Goal: Check status: Check status

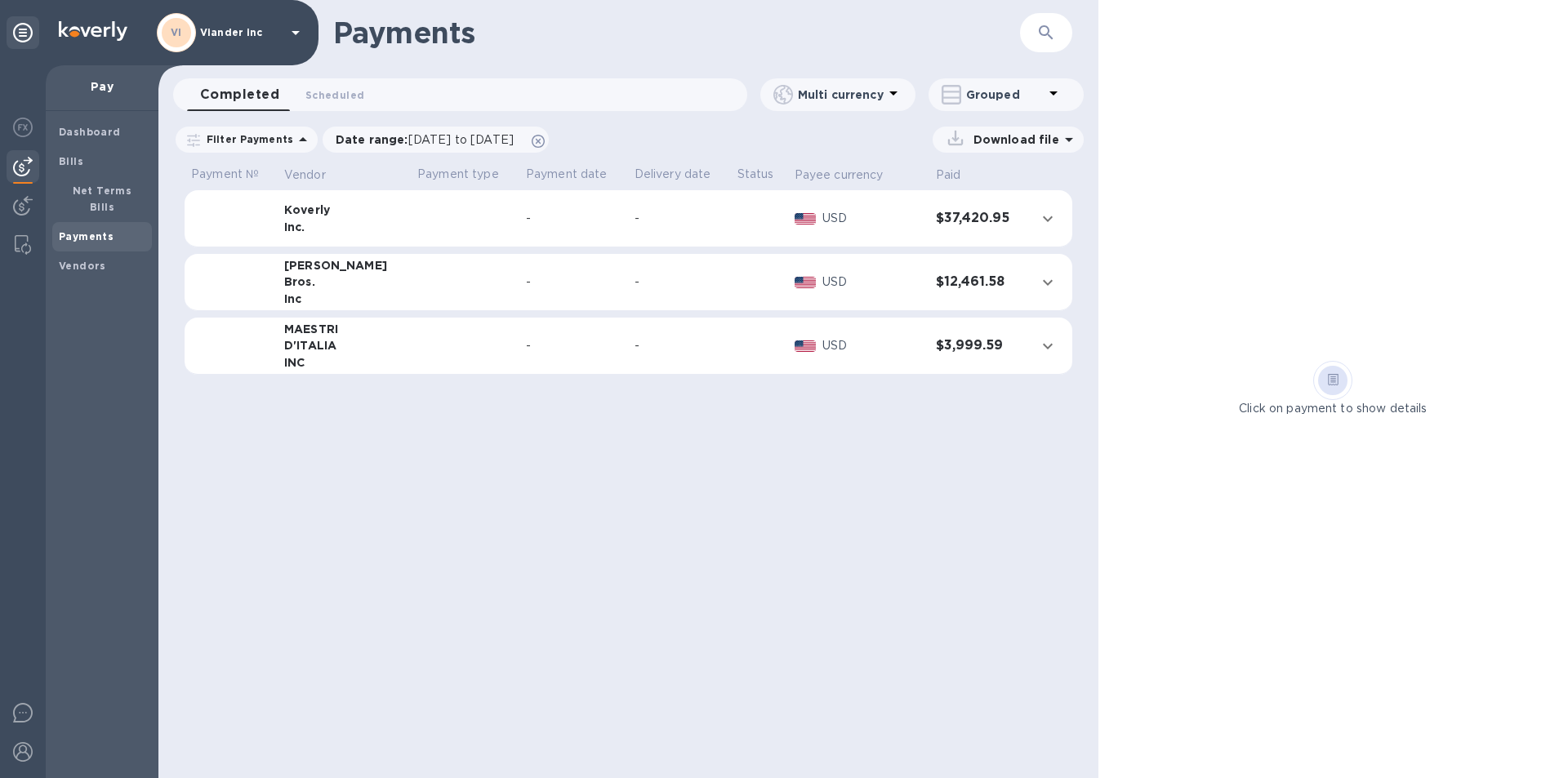
click at [296, 35] on icon at bounding box center [295, 33] width 20 height 20
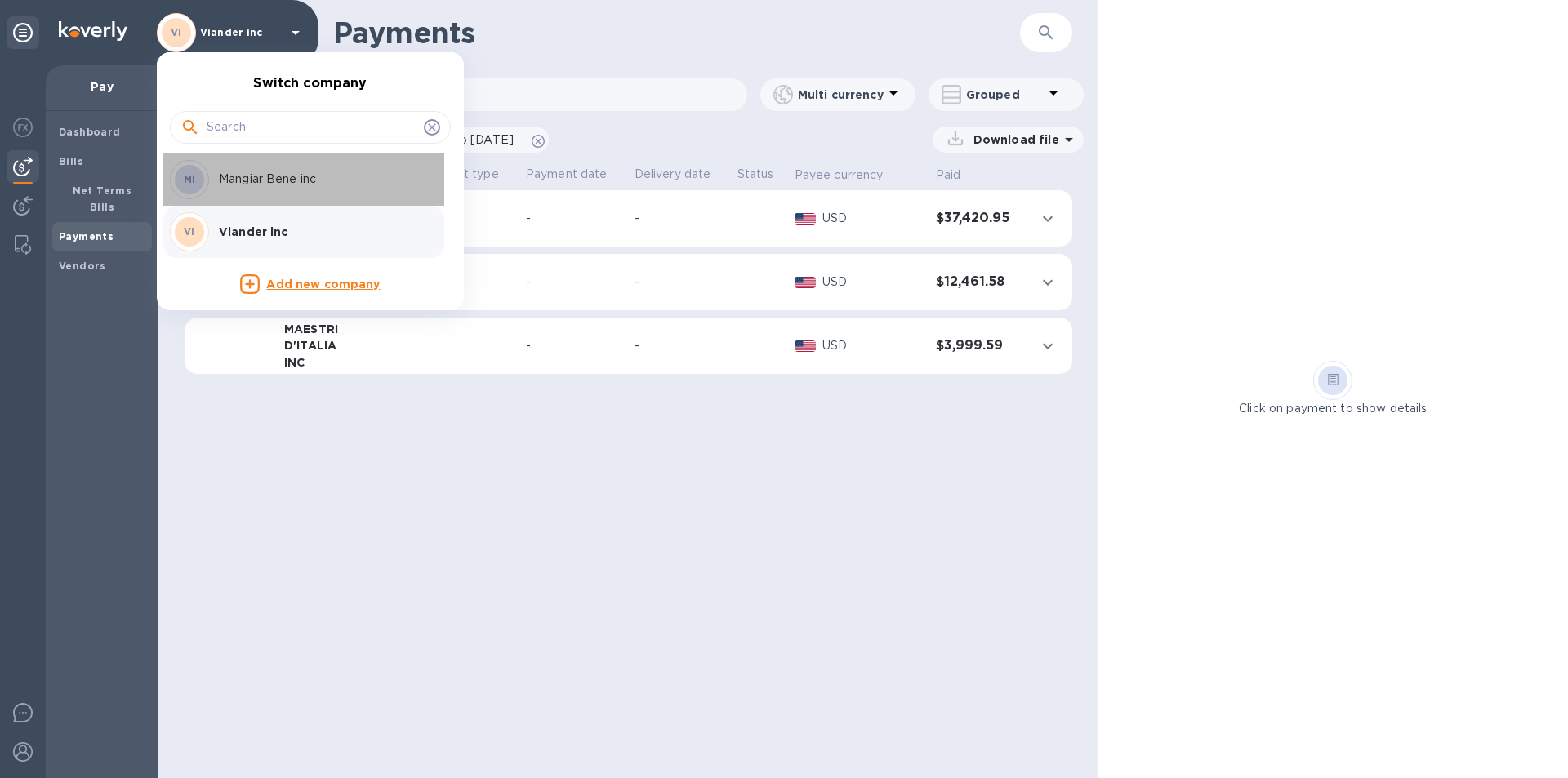
click at [314, 187] on p "Mangiar Bene inc" at bounding box center [322, 179] width 205 height 17
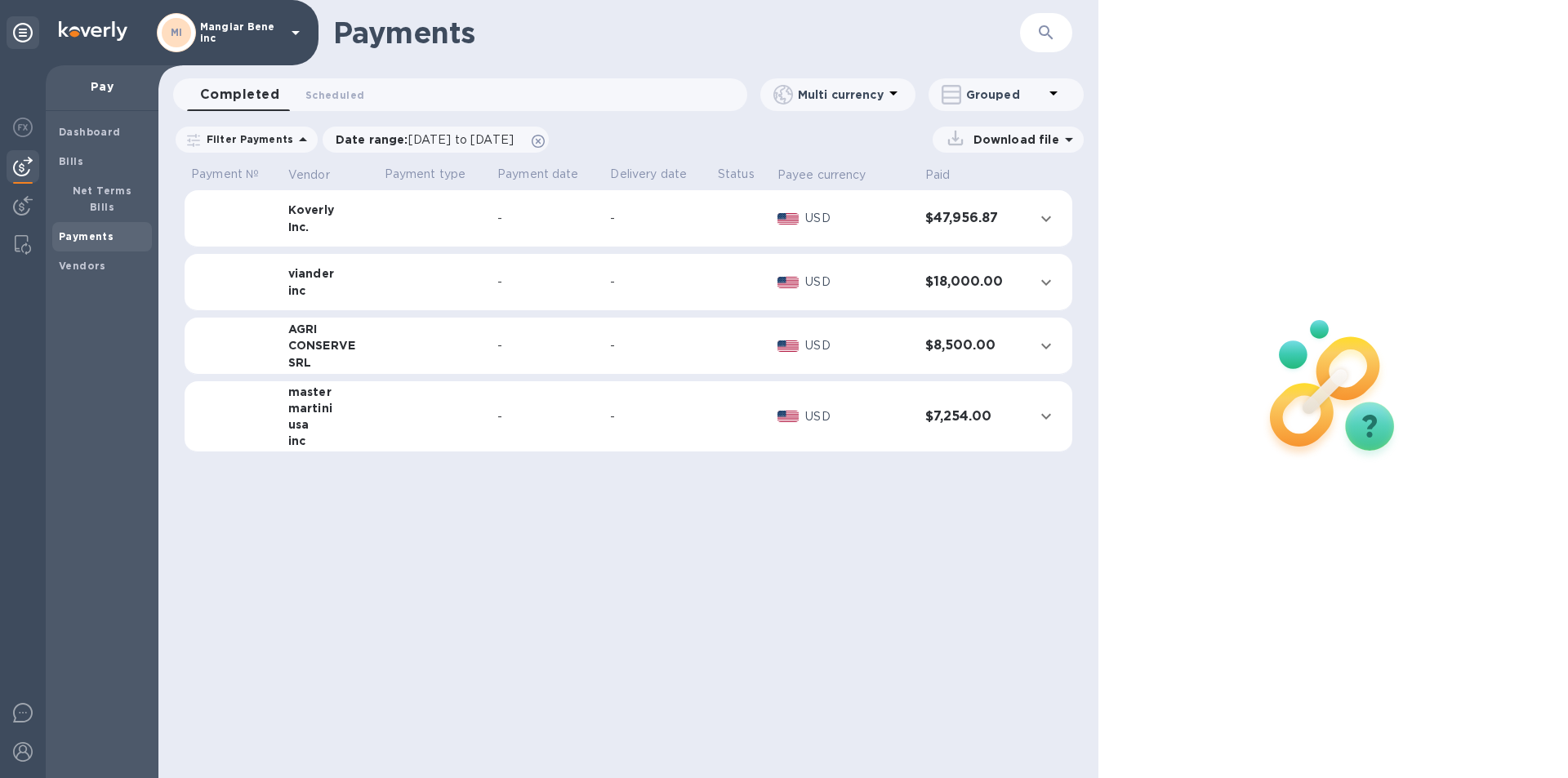
click at [489, 347] on td at bounding box center [435, 346] width 113 height 57
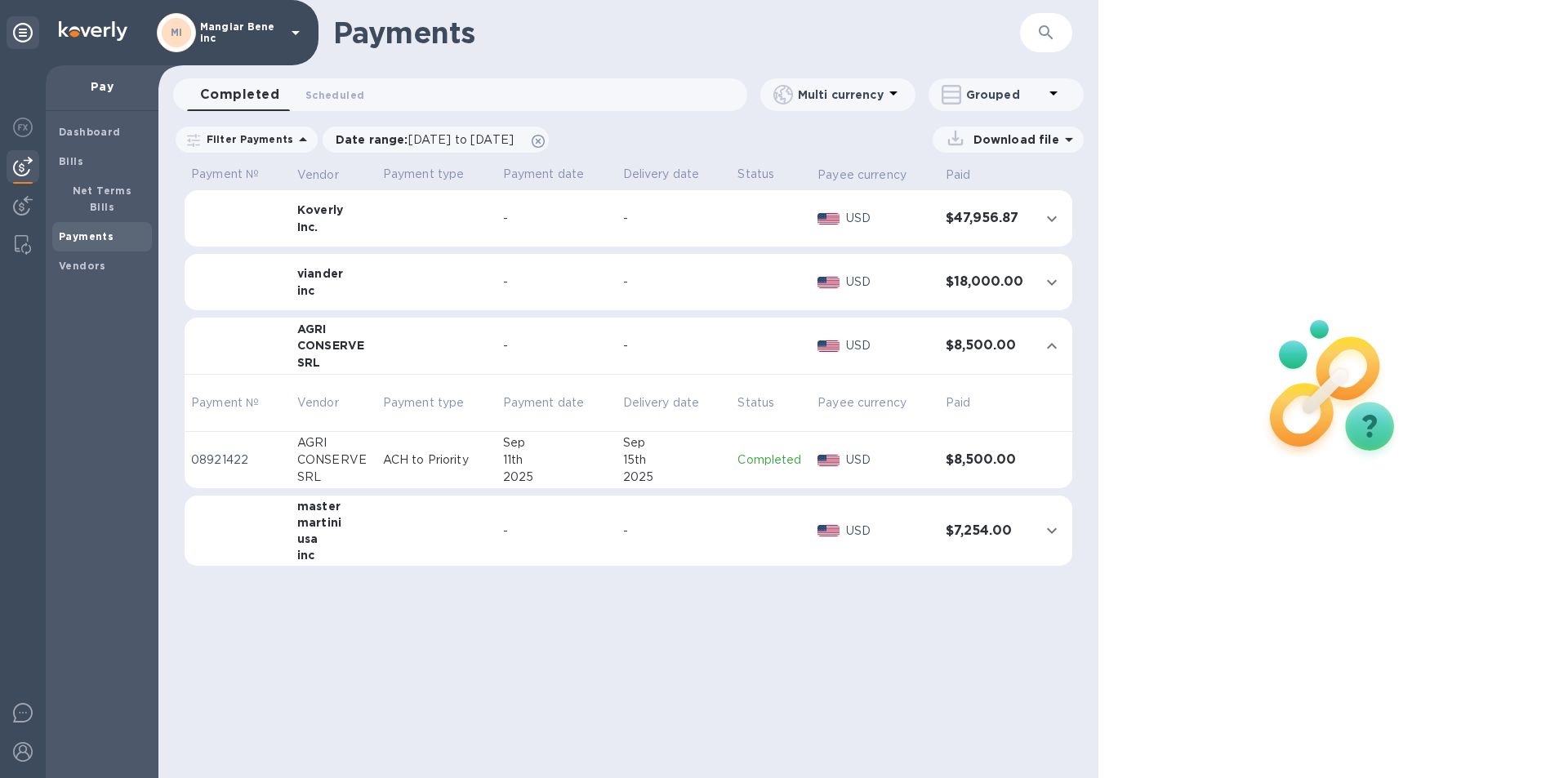
click at [774, 460] on p "Completed" at bounding box center [771, 460] width 67 height 17
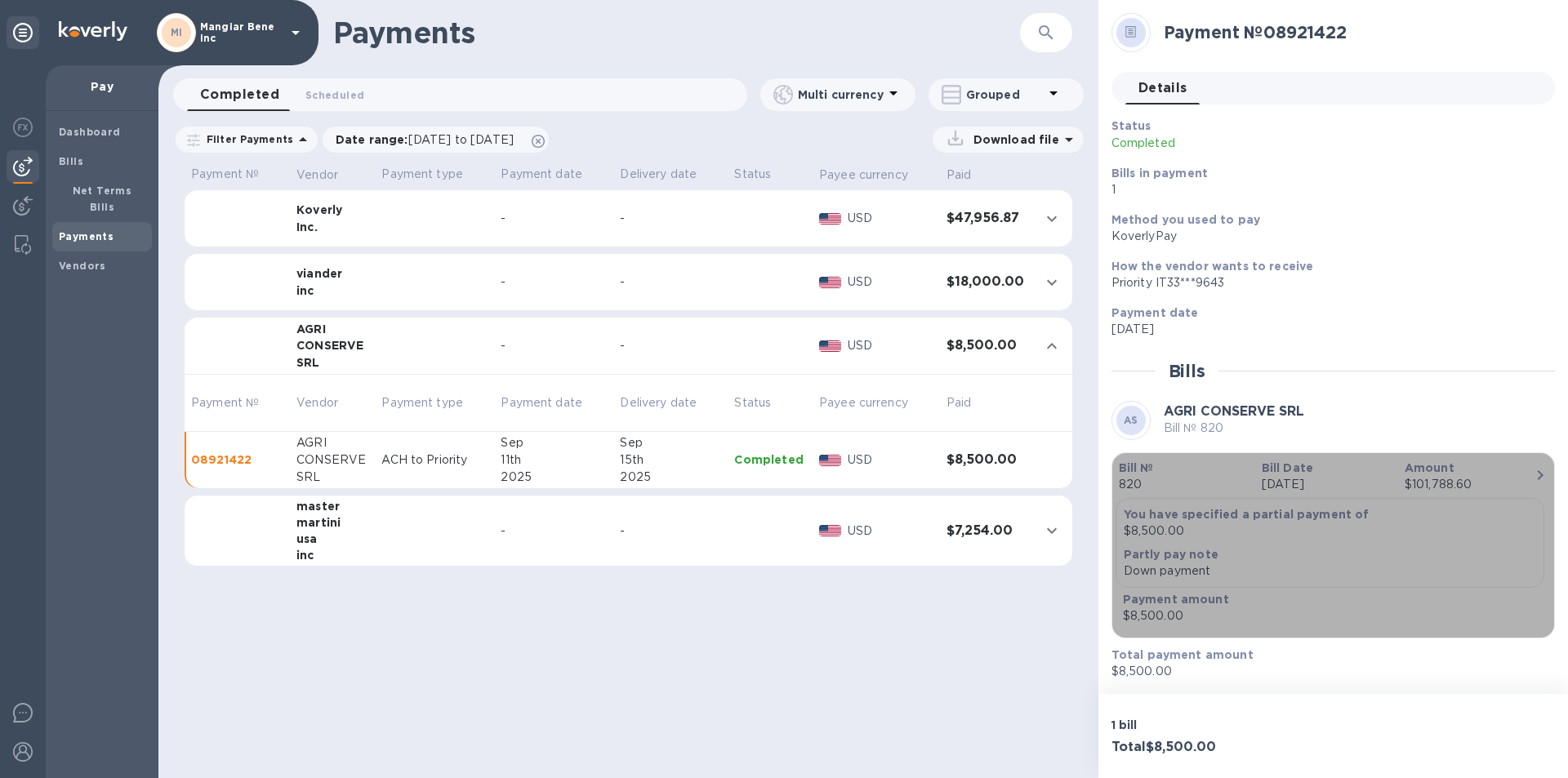
click at [1131, 485] on p "820" at bounding box center [1184, 484] width 130 height 17
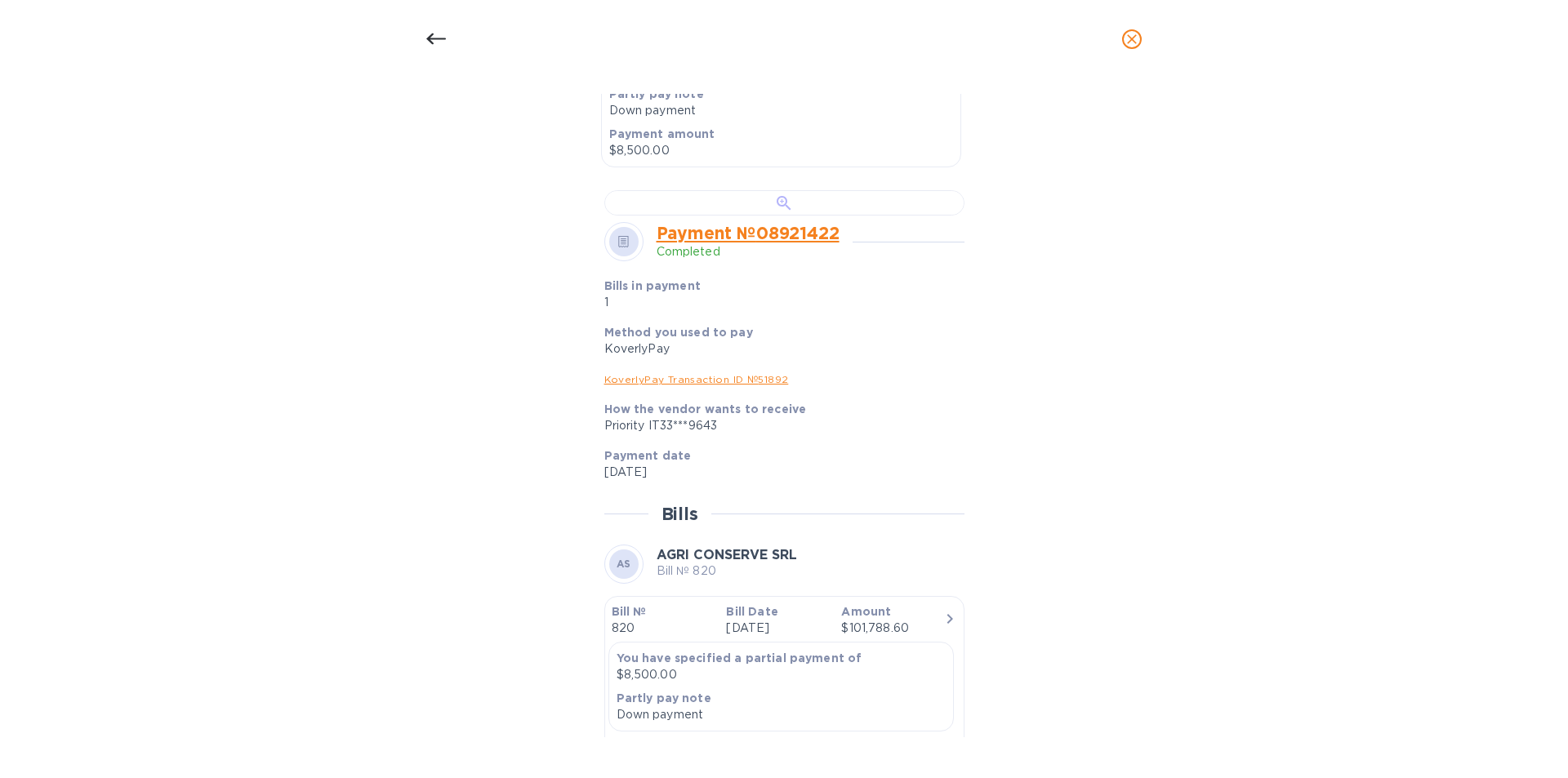
scroll to position [490, 0]
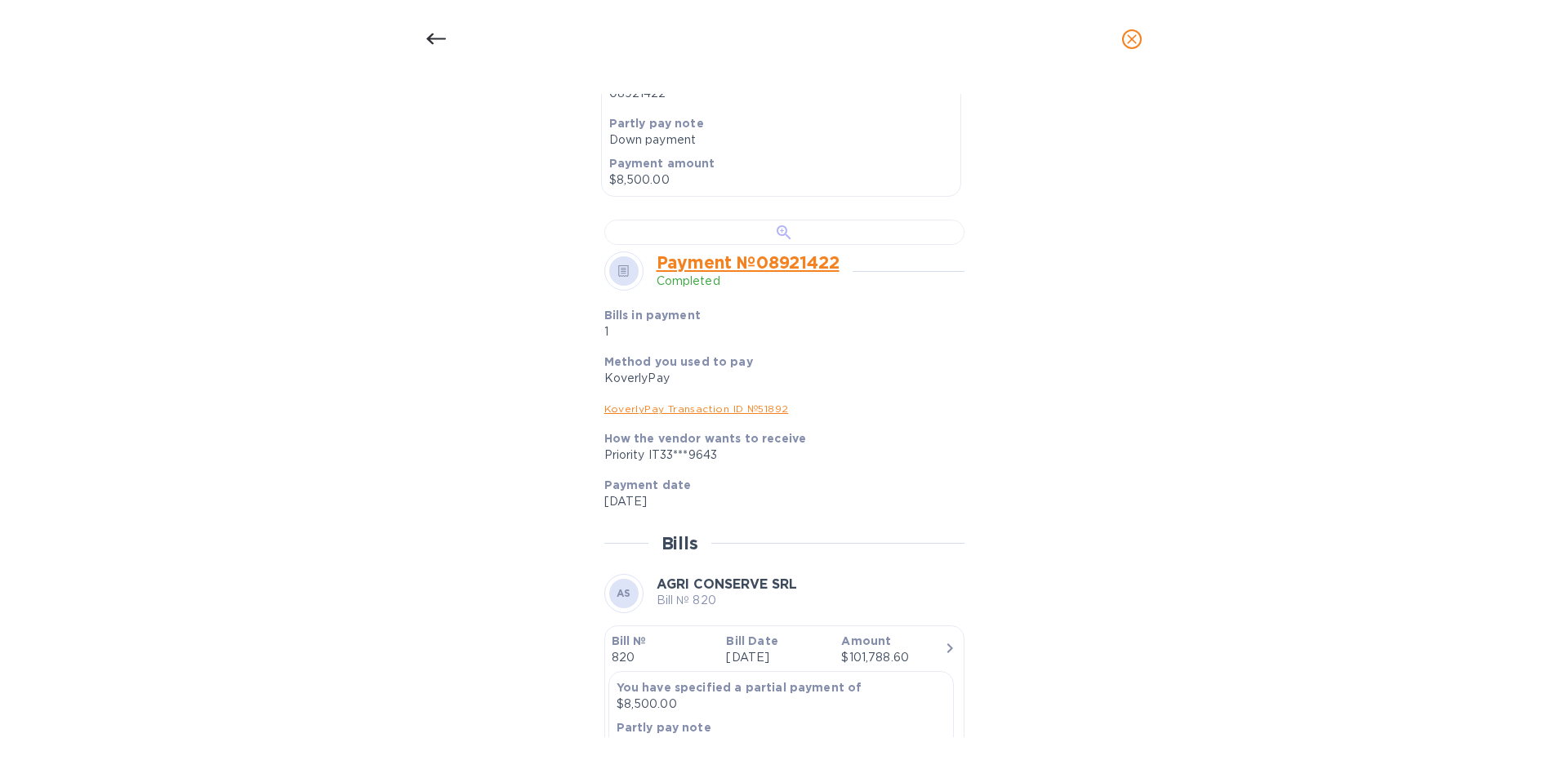
click at [739, 245] on div at bounding box center [784, 233] width 360 height 26
click at [437, 36] on icon at bounding box center [436, 39] width 20 height 20
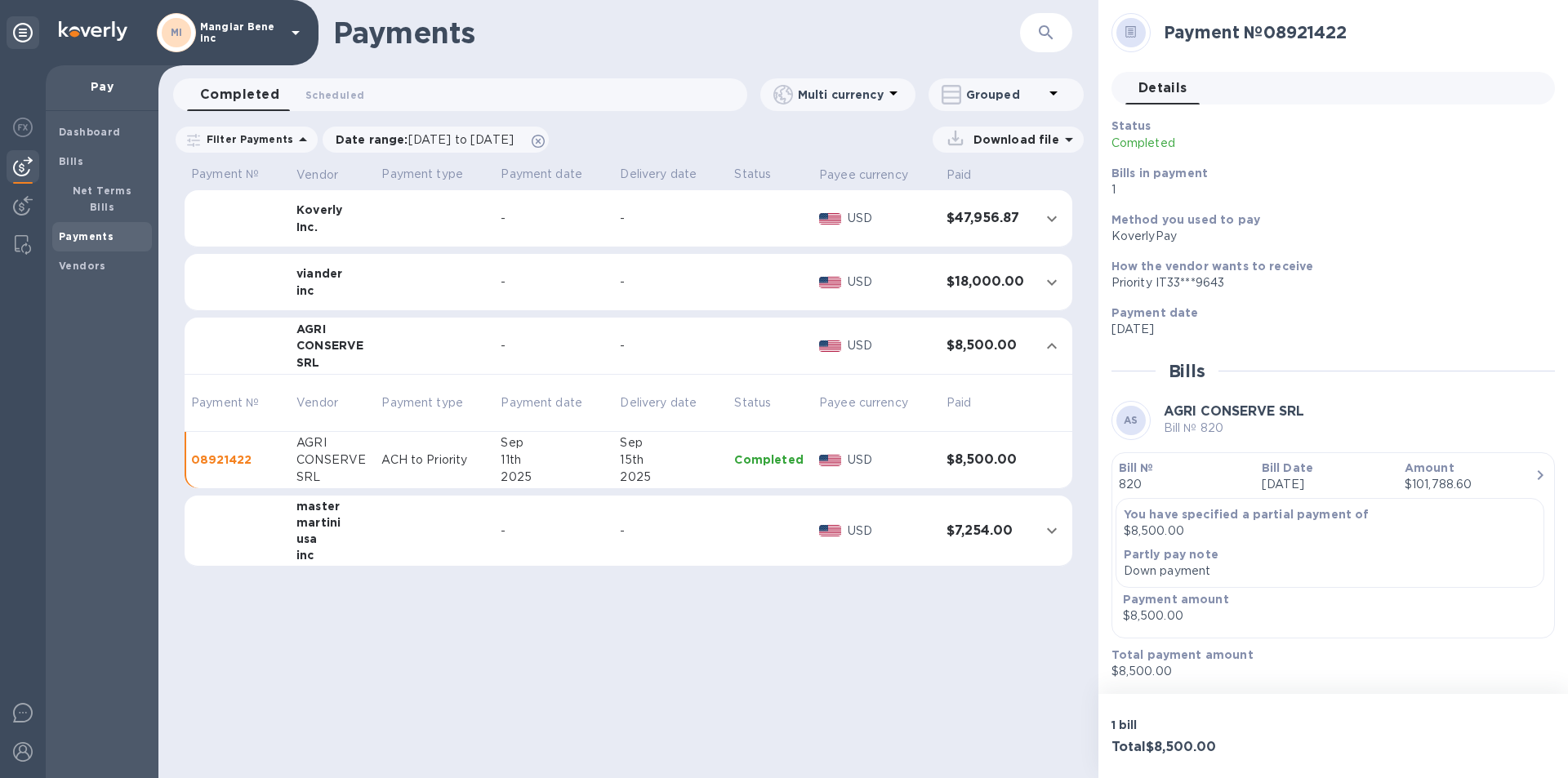
click at [407, 535] on td at bounding box center [434, 531] width 119 height 71
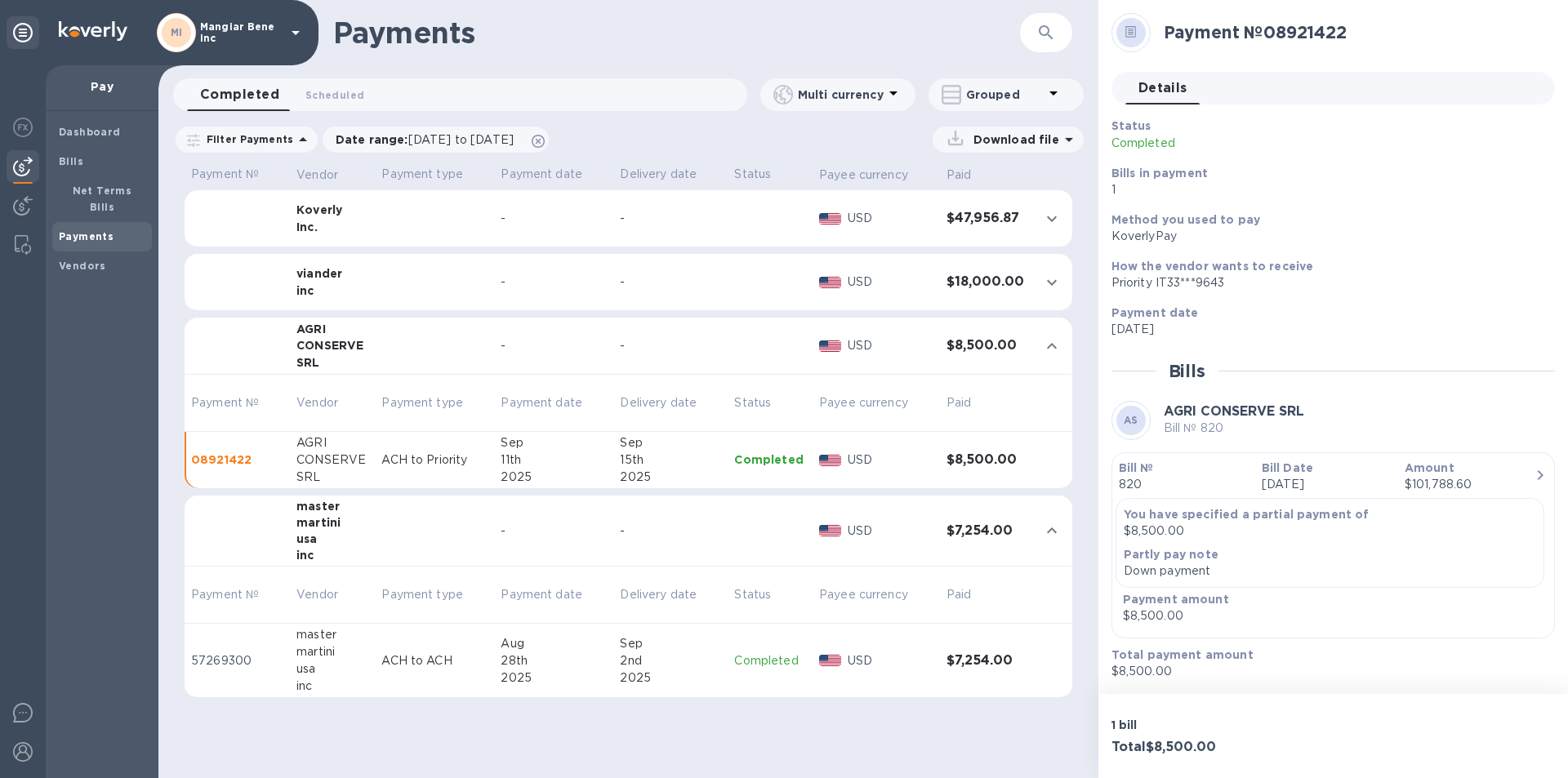
click at [406, 288] on td at bounding box center [434, 282] width 119 height 57
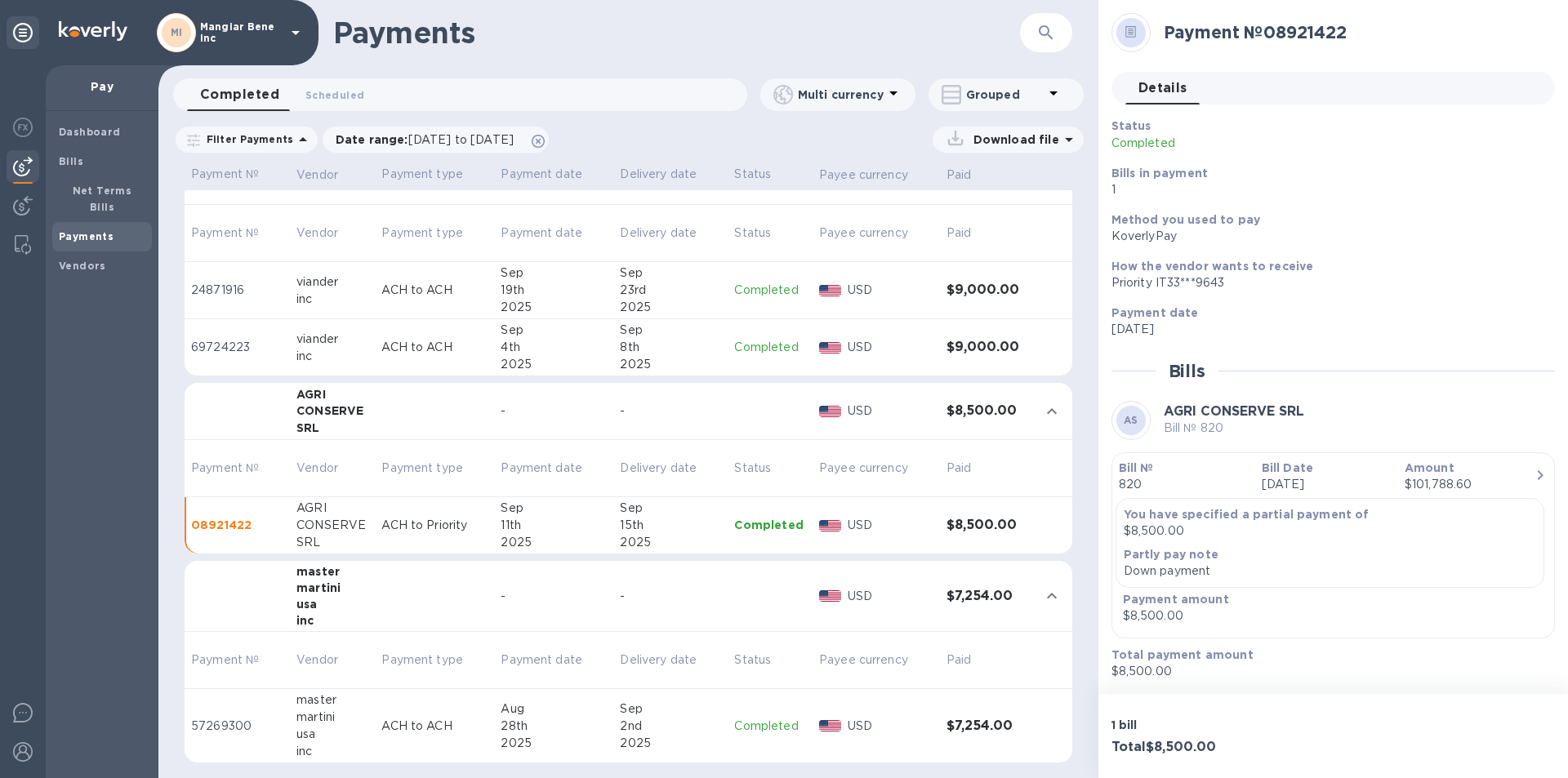
scroll to position [0, 0]
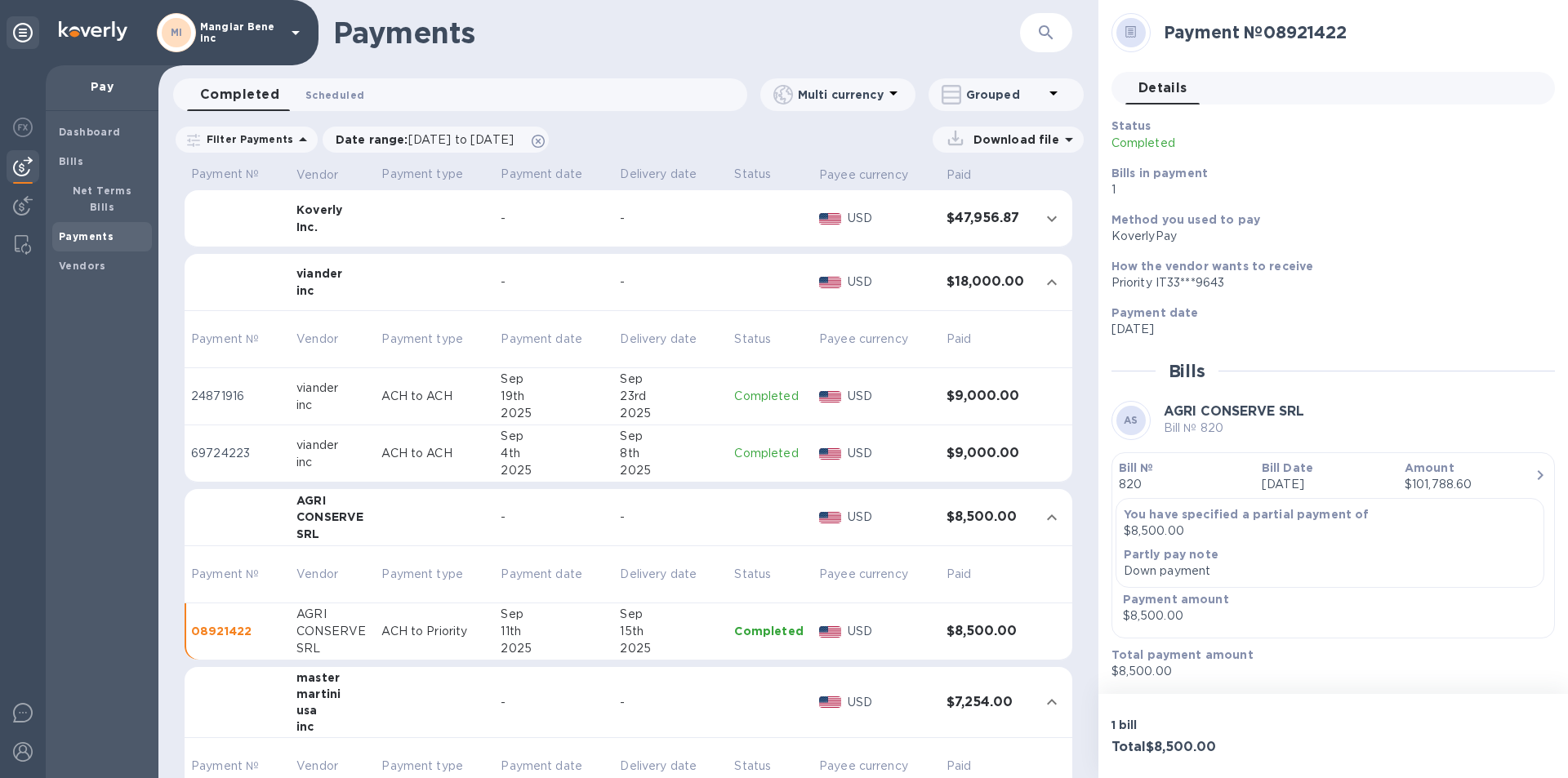
click at [344, 96] on span "Scheduled 0" at bounding box center [335, 95] width 59 height 17
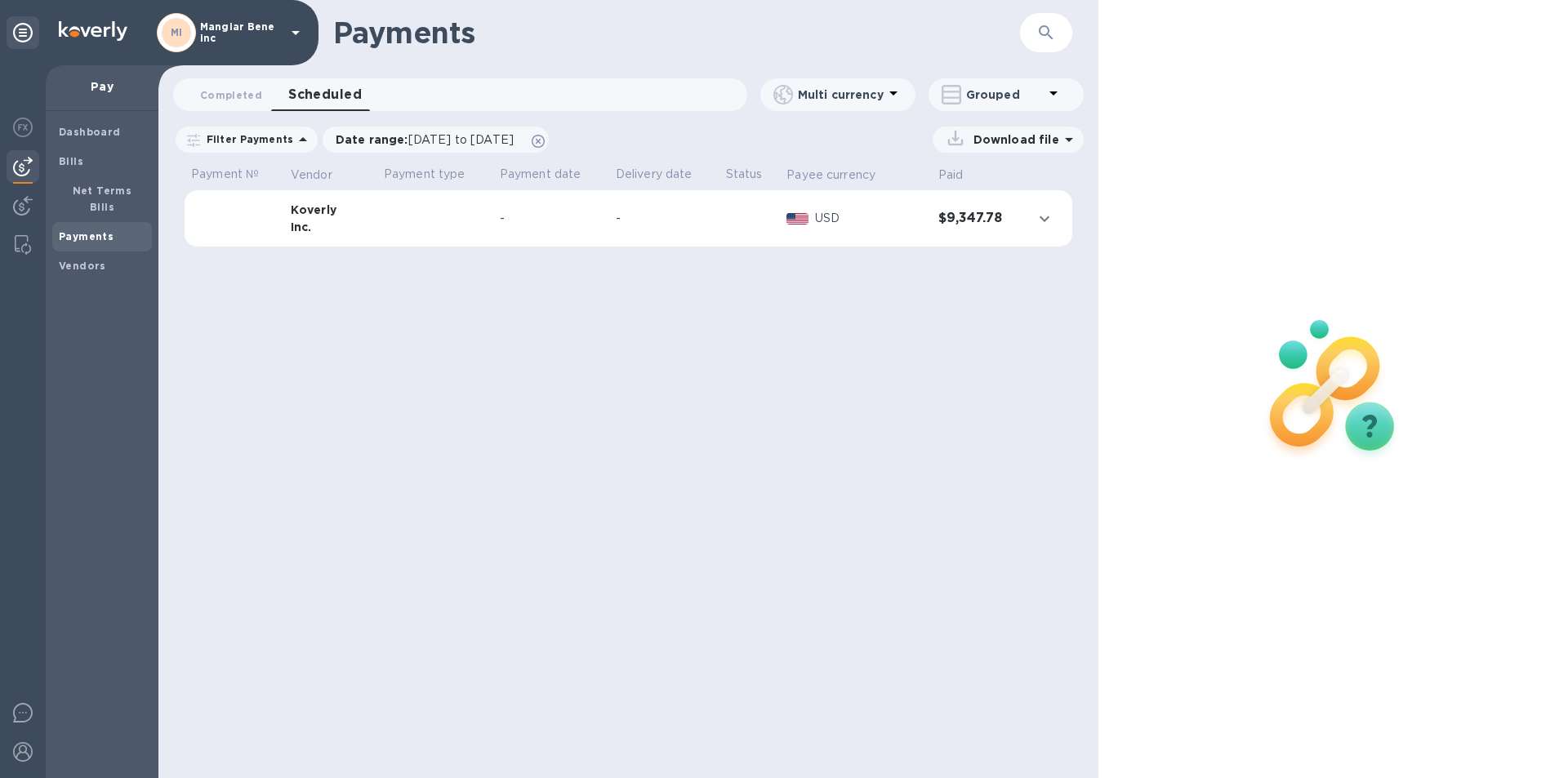
click at [657, 223] on div "-" at bounding box center [665, 218] width 98 height 17
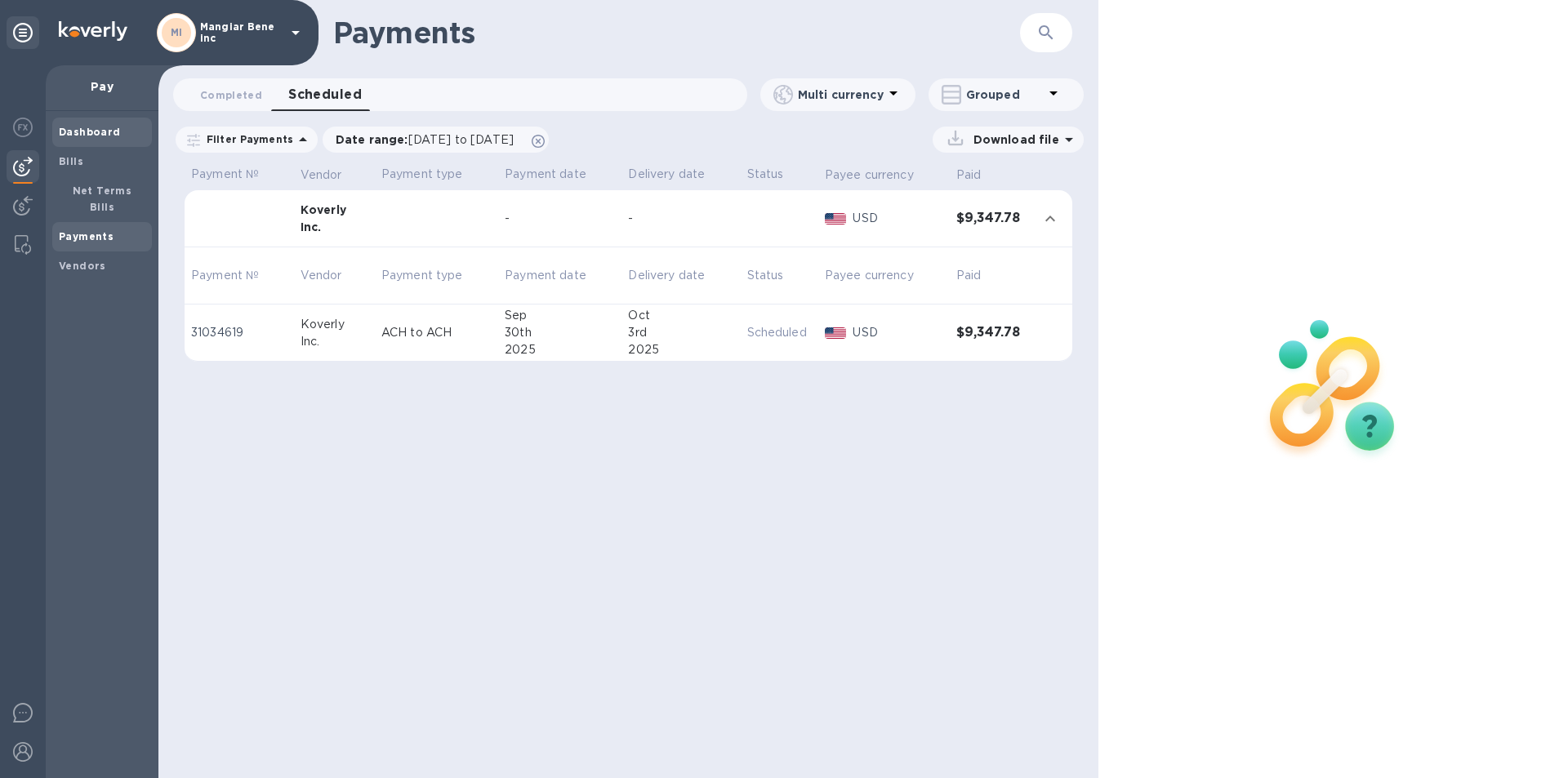
click at [88, 134] on b "Dashboard" at bounding box center [90, 132] width 62 height 12
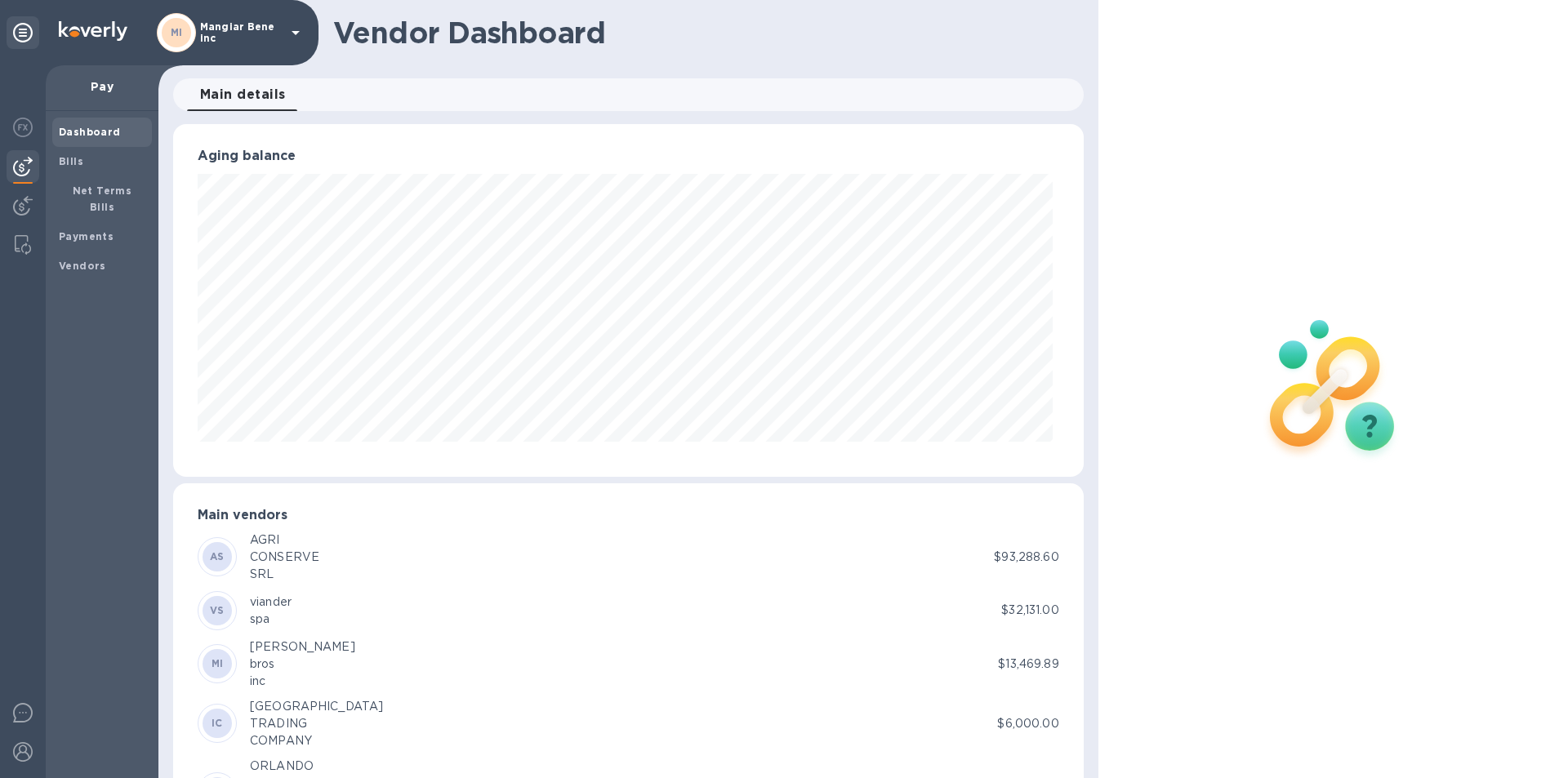
scroll to position [163, 0]
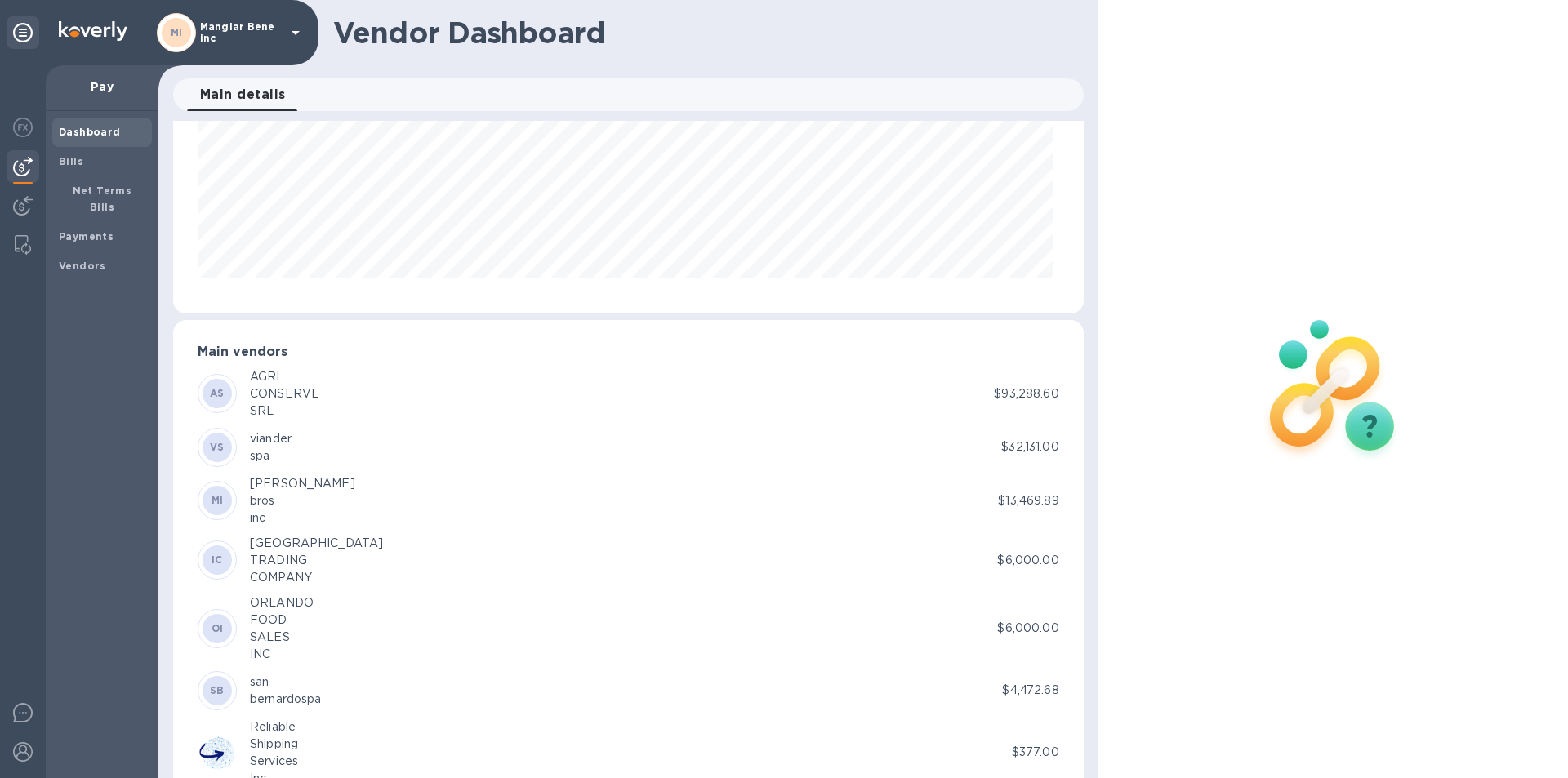
click at [361, 557] on div "IC ITALY TRADING COMPANY" at bounding box center [597, 561] width 799 height 51
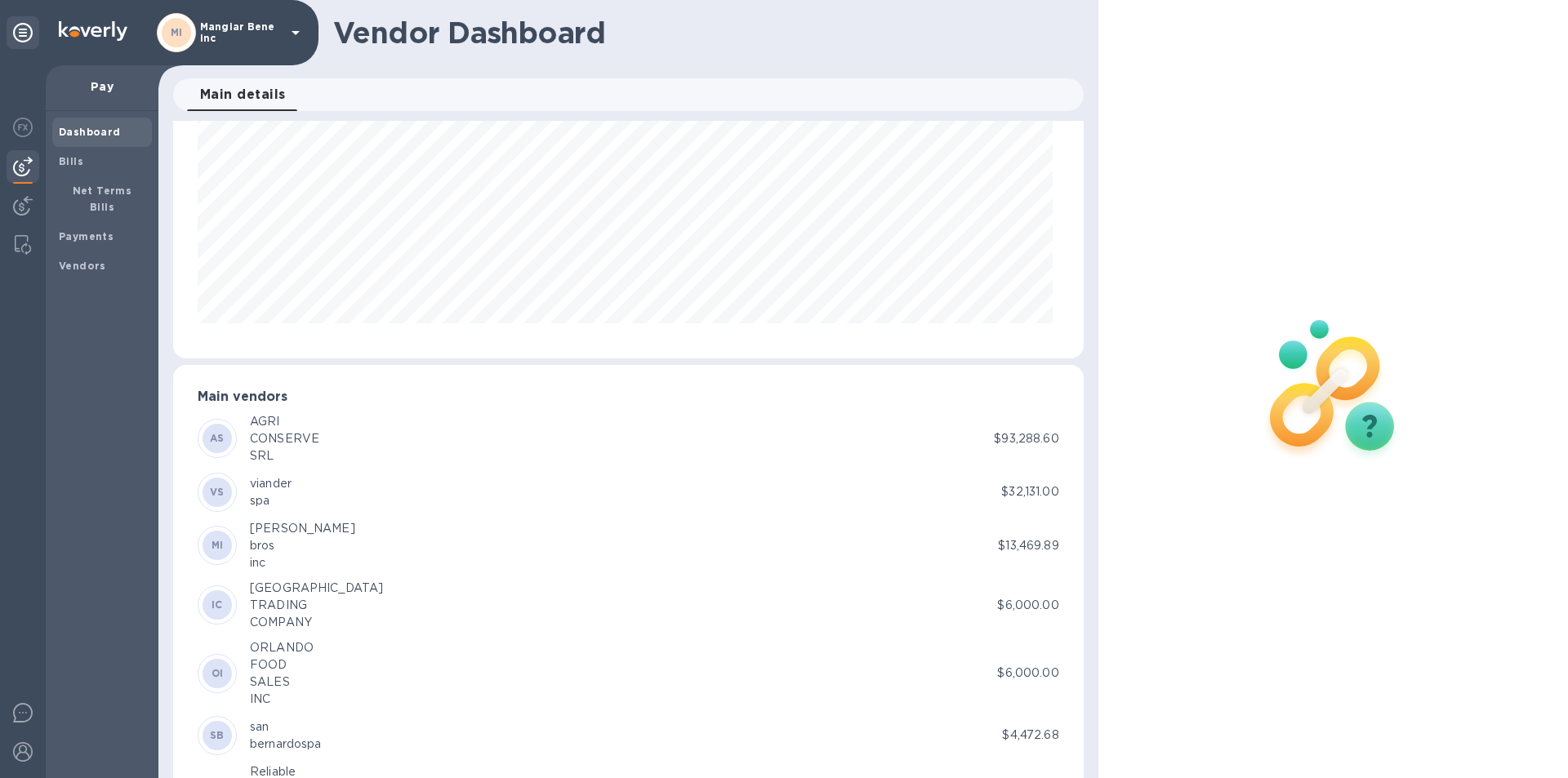
scroll to position [0, 0]
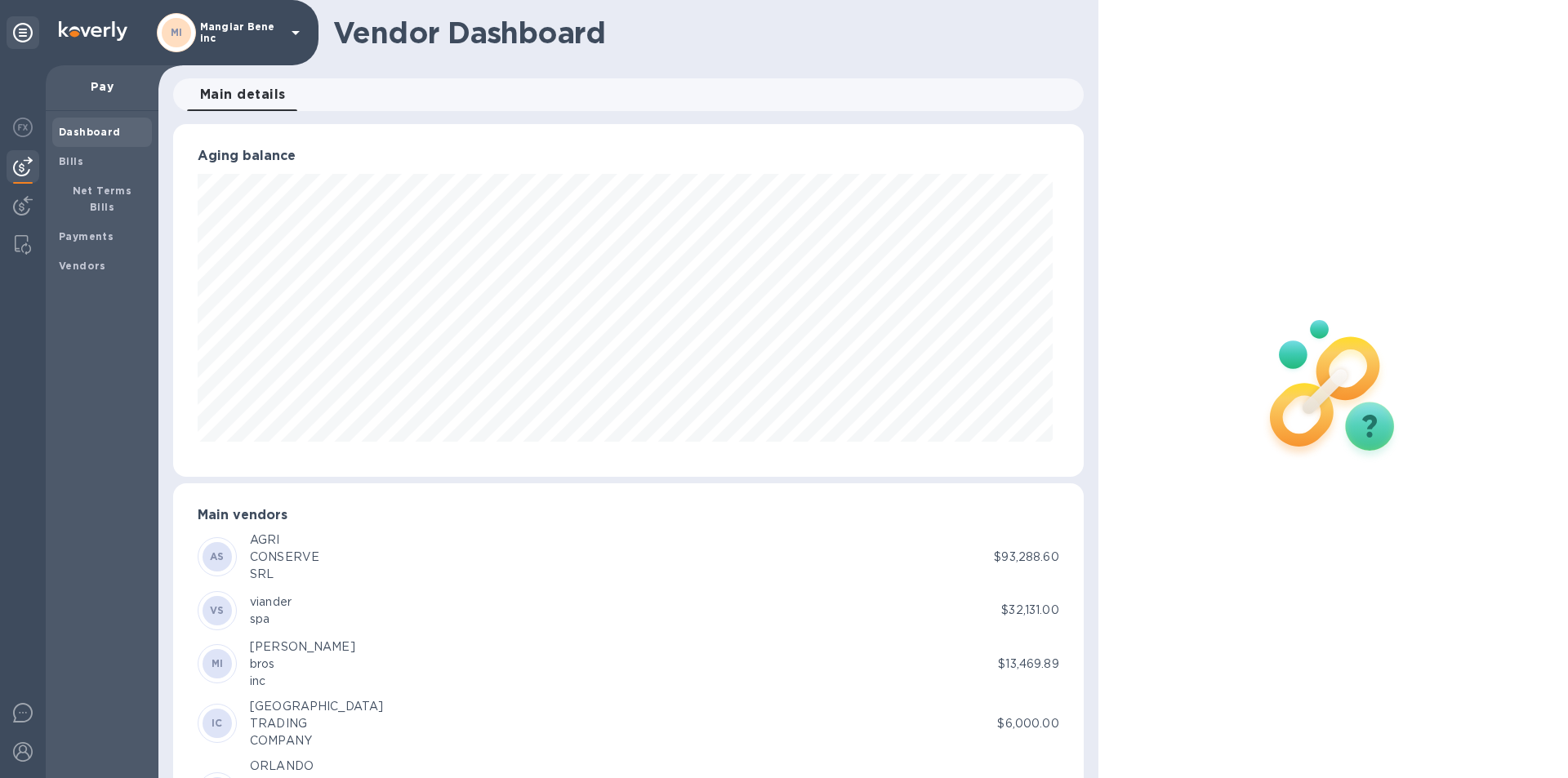
click at [258, 90] on span "Main details 0" at bounding box center [243, 94] width 86 height 23
